Goal: Transaction & Acquisition: Obtain resource

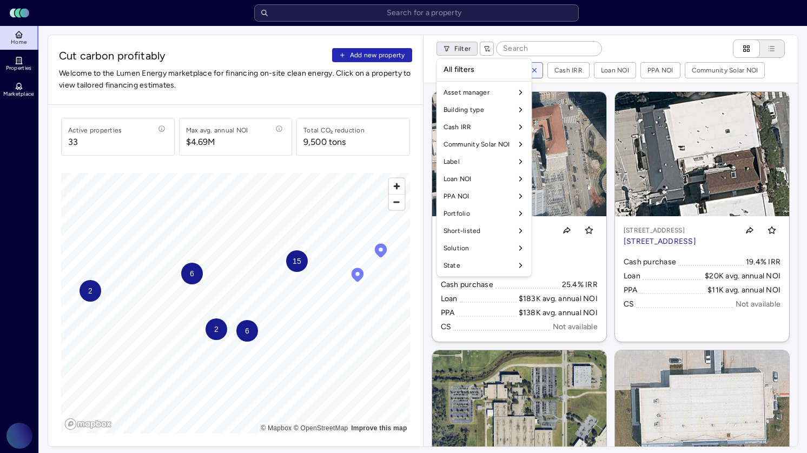
click at [523, 69] on div "All filters" at bounding box center [484, 70] width 90 height 18
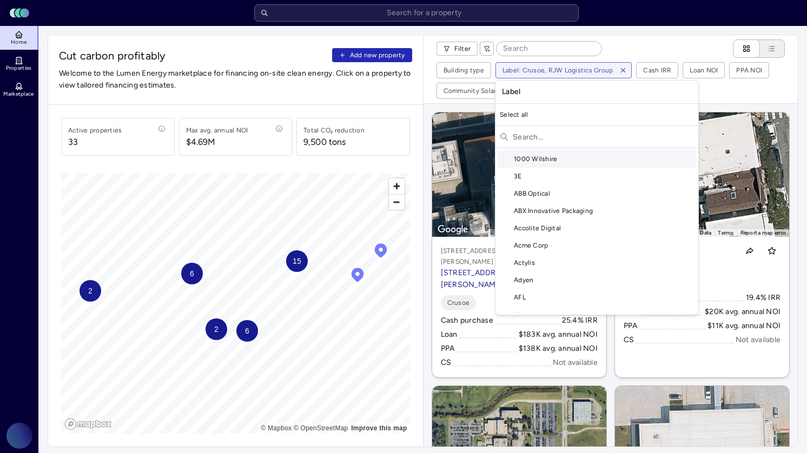
click at [551, 142] on input "text" at bounding box center [603, 136] width 181 height 17
type input "s"
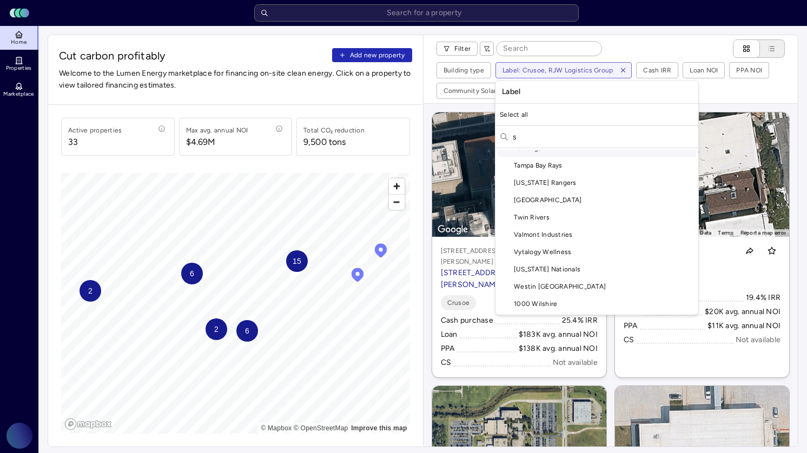
click at [534, 141] on input "s" at bounding box center [603, 136] width 181 height 17
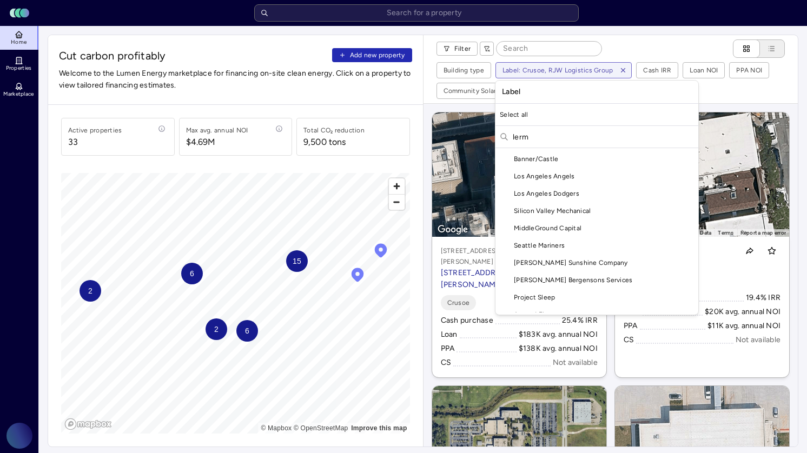
scroll to position [0, 0]
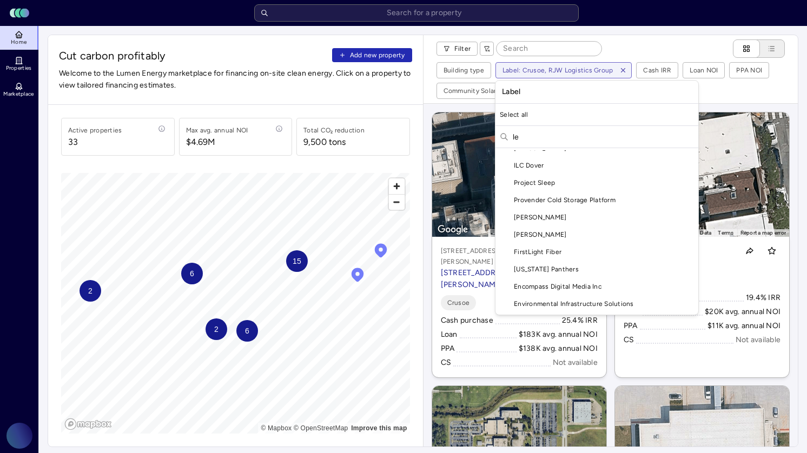
type input "l"
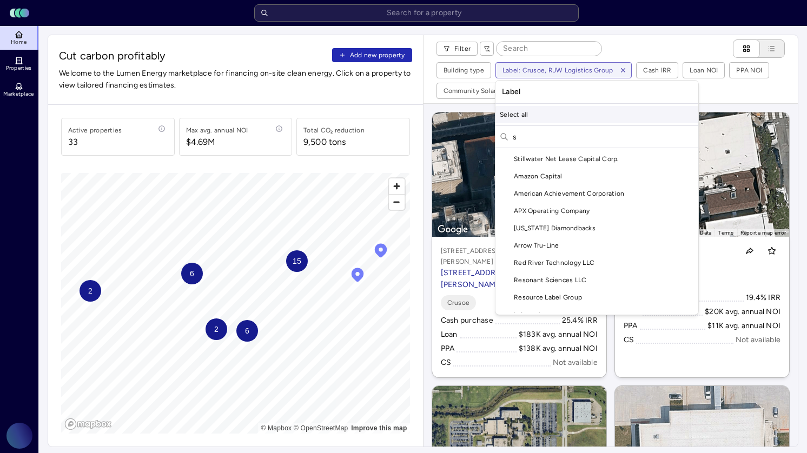
scroll to position [1638, 0]
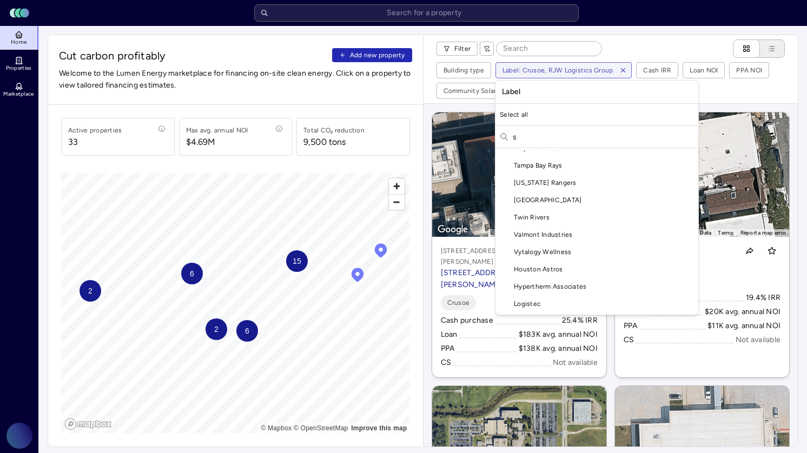
click at [540, 134] on input "s" at bounding box center [603, 136] width 181 height 17
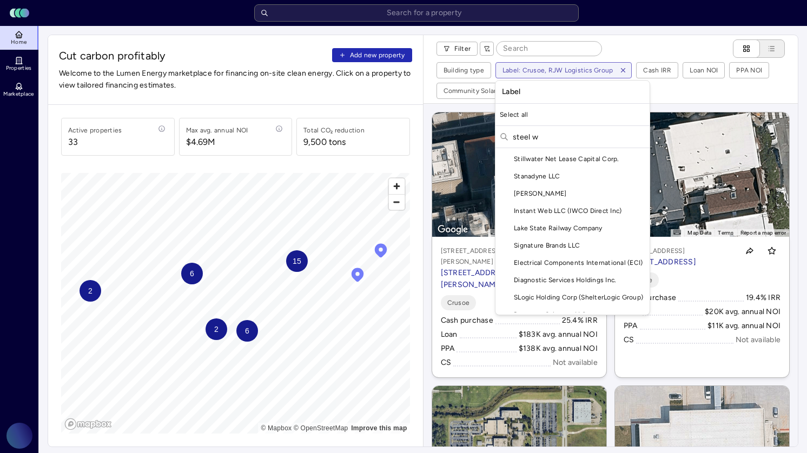
scroll to position [0, 0]
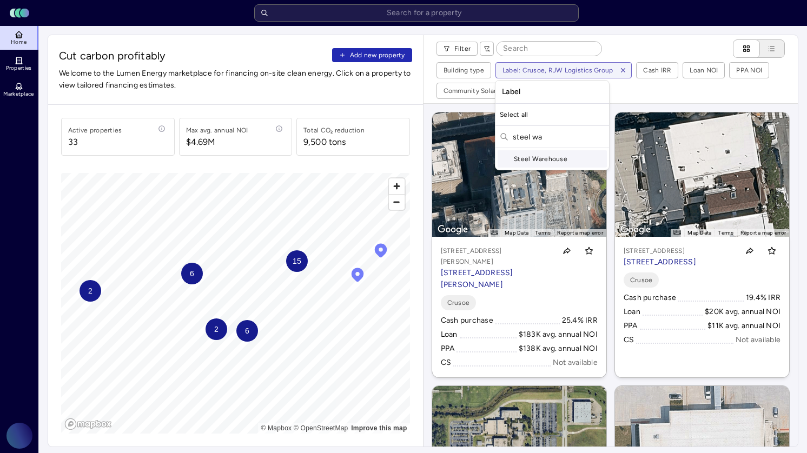
type input "steel wa"
click at [534, 162] on div "Steel Warehouse" at bounding box center [552, 158] width 109 height 17
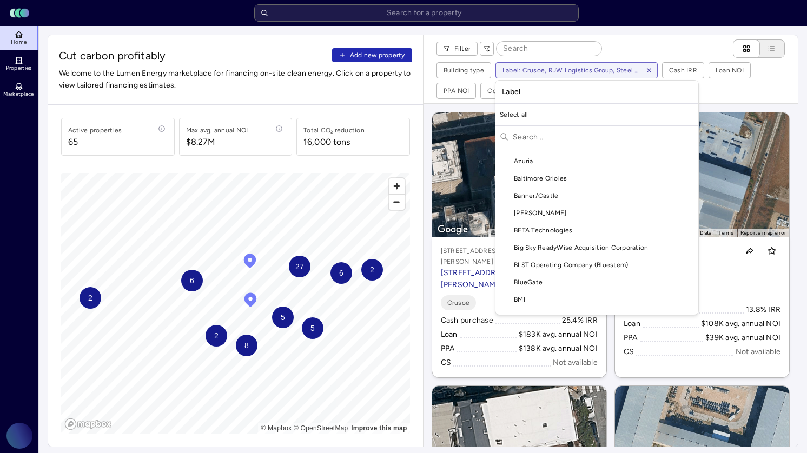
scroll to position [708, 0]
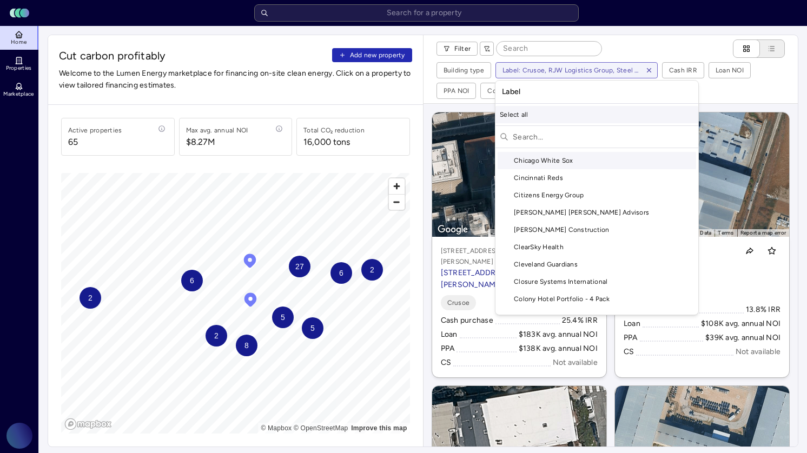
click at [511, 118] on div "Select all" at bounding box center [596, 114] width 203 height 17
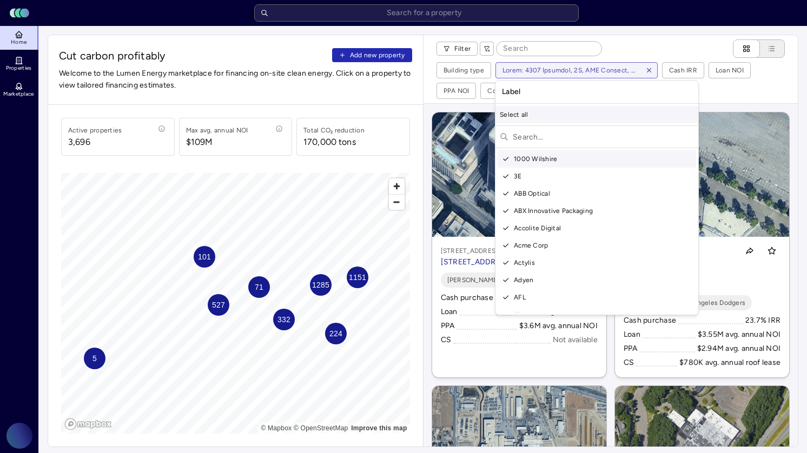
click at [526, 110] on div "Select all" at bounding box center [596, 114] width 203 height 17
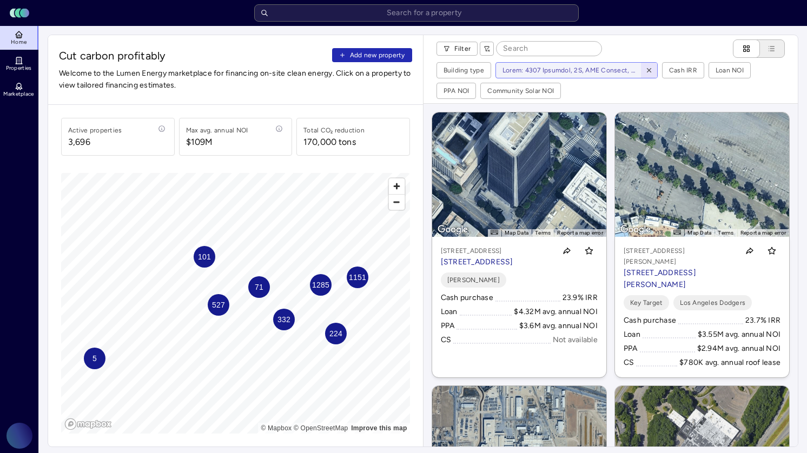
click at [648, 71] on icon "button" at bounding box center [649, 71] width 8 height 8
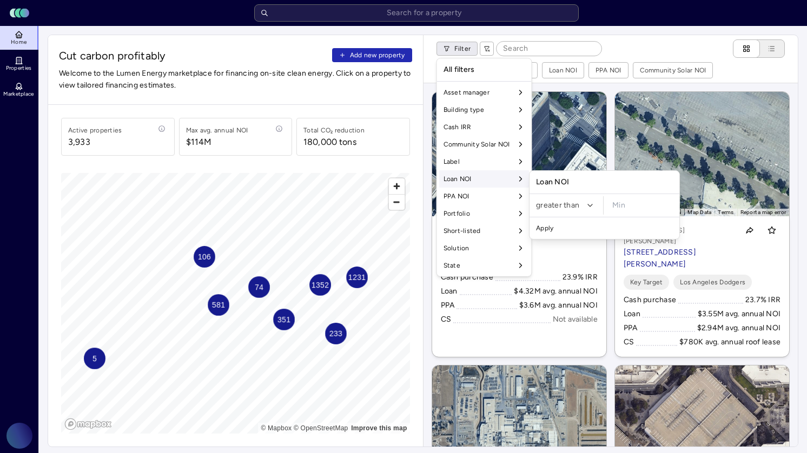
click at [476, 176] on div "Loan NOI" at bounding box center [484, 178] width 90 height 17
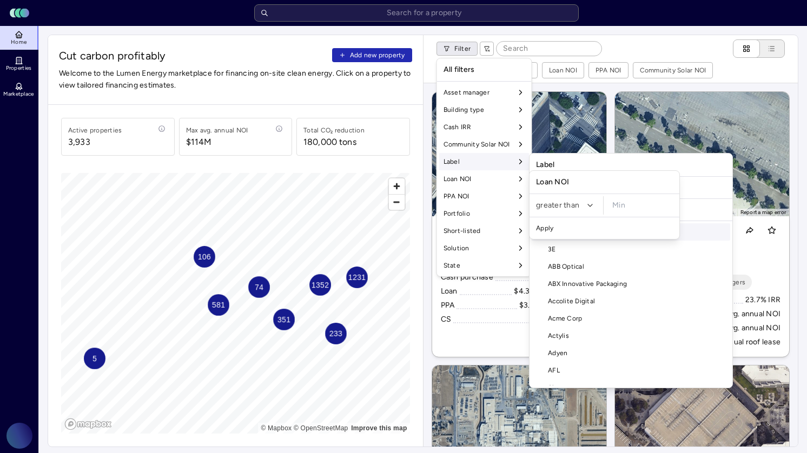
click at [473, 163] on div "Label" at bounding box center [484, 161] width 90 height 17
click at [562, 211] on input "text" at bounding box center [637, 209] width 181 height 17
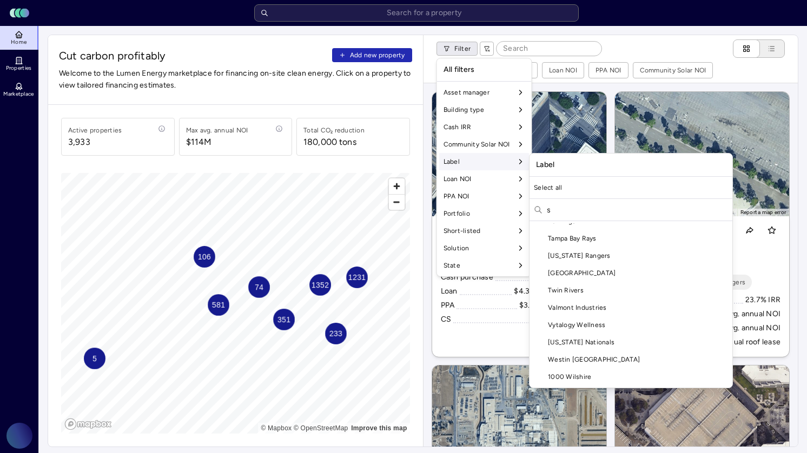
click at [562, 211] on input "s" at bounding box center [637, 209] width 181 height 17
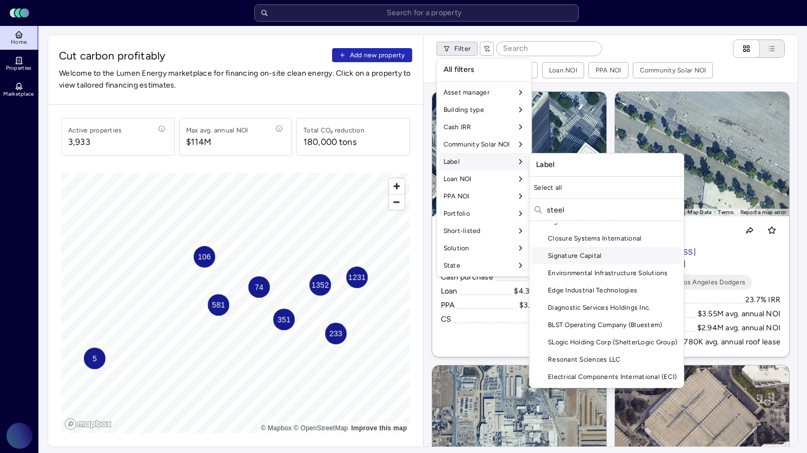
scroll to position [0, 0]
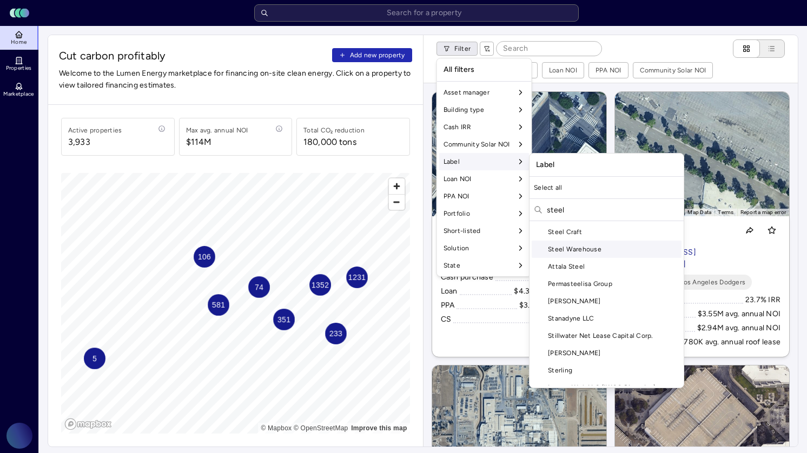
type input "steel"
click at [582, 253] on div "Steel Warehouse" at bounding box center [607, 249] width 150 height 17
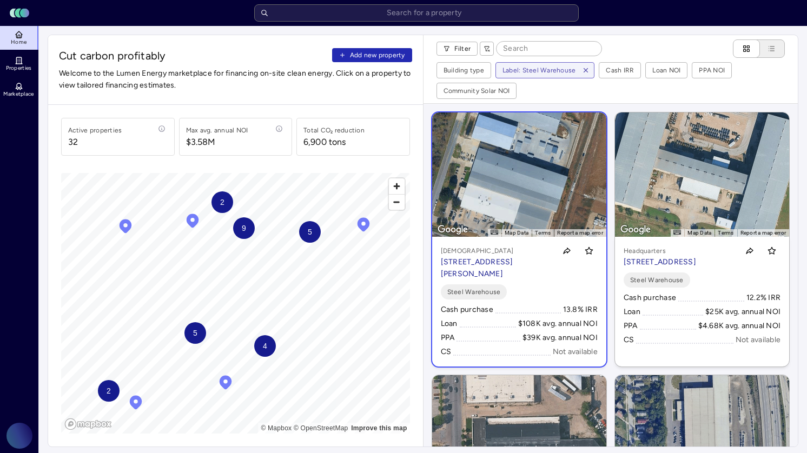
click at [485, 270] on p "[STREET_ADDRESS][PERSON_NAME]" at bounding box center [496, 268] width 110 height 24
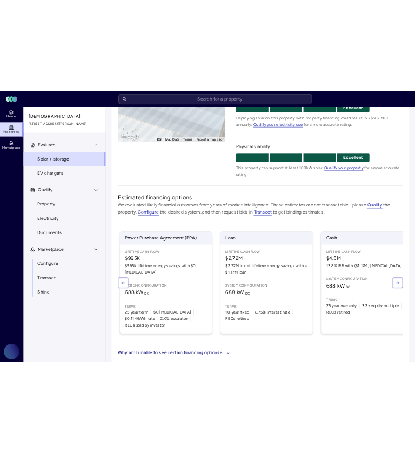
scroll to position [0, 15]
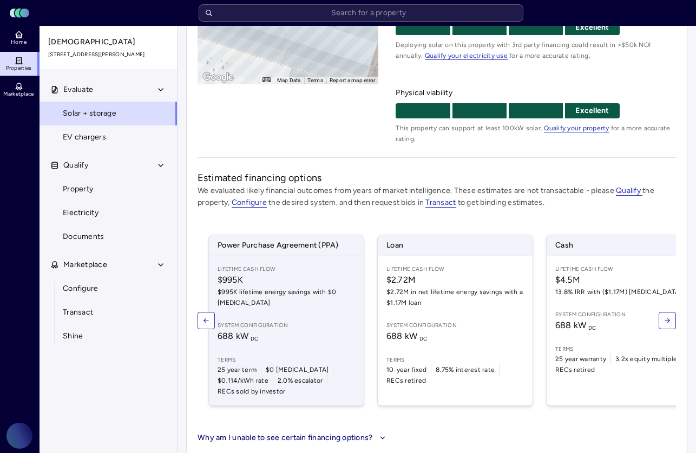
click at [323, 340] on div "Lifetime Cash Flow $995K $995K lifetime energy savings with $0 [MEDICAL_DATA] S…" at bounding box center [286, 330] width 155 height 149
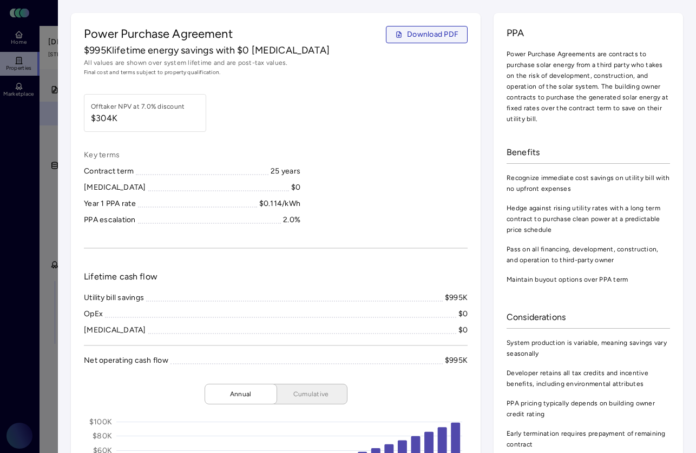
click at [419, 40] on span "Download PDF" at bounding box center [432, 35] width 51 height 12
